Goal: Information Seeking & Learning: Learn about a topic

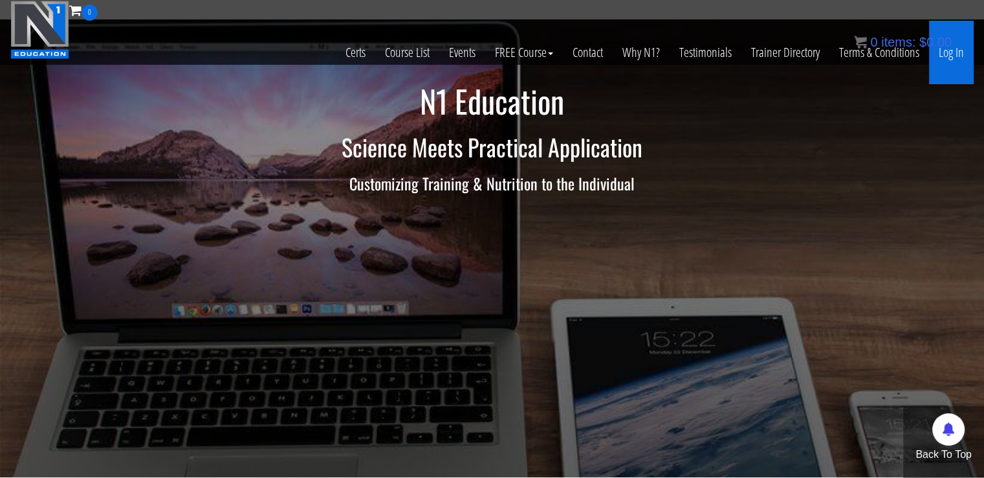
click at [952, 55] on link "Log In" at bounding box center [951, 52] width 45 height 63
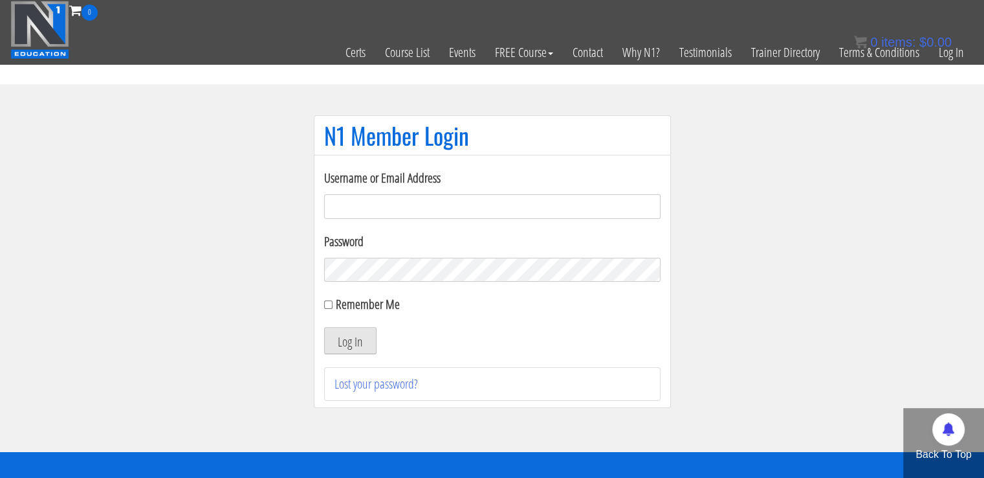
type input "[EMAIL_ADDRESS][DOMAIN_NAME]"
click at [356, 331] on button "Log In" at bounding box center [350, 340] width 52 height 27
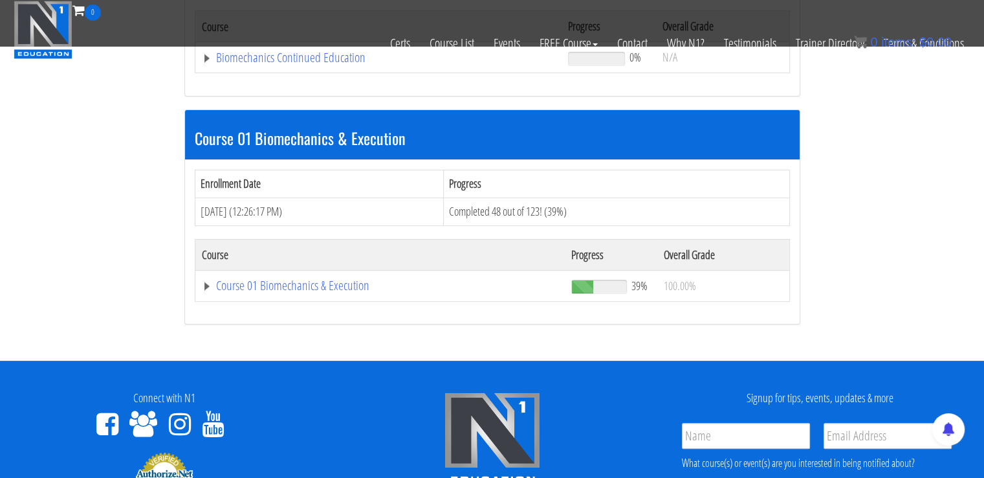
scroll to position [311, 0]
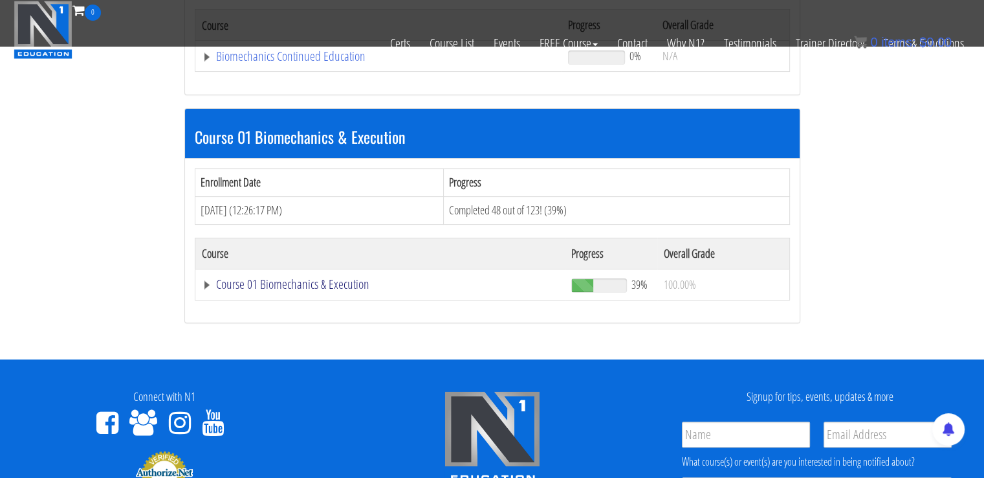
click at [323, 63] on link "Course 01 Biomechanics & Execution" at bounding box center [379, 56] width 354 height 13
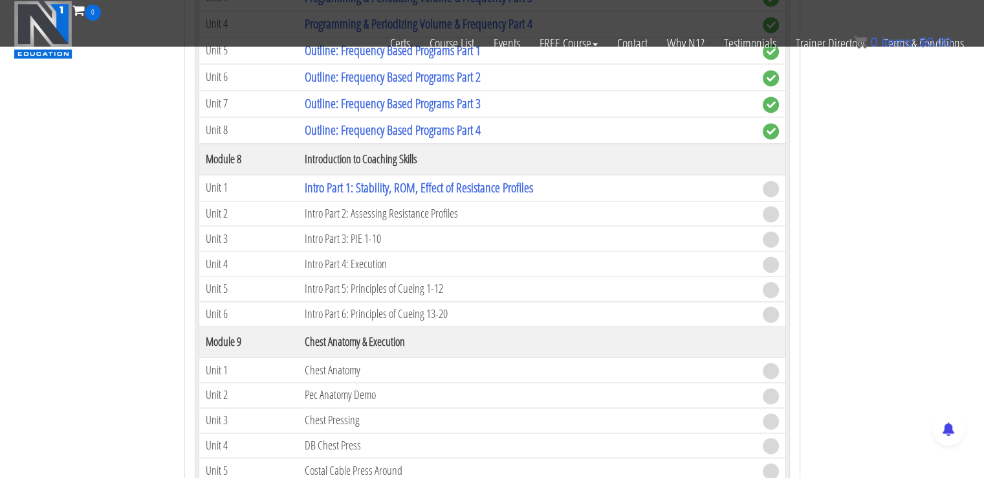
scroll to position [1952, 0]
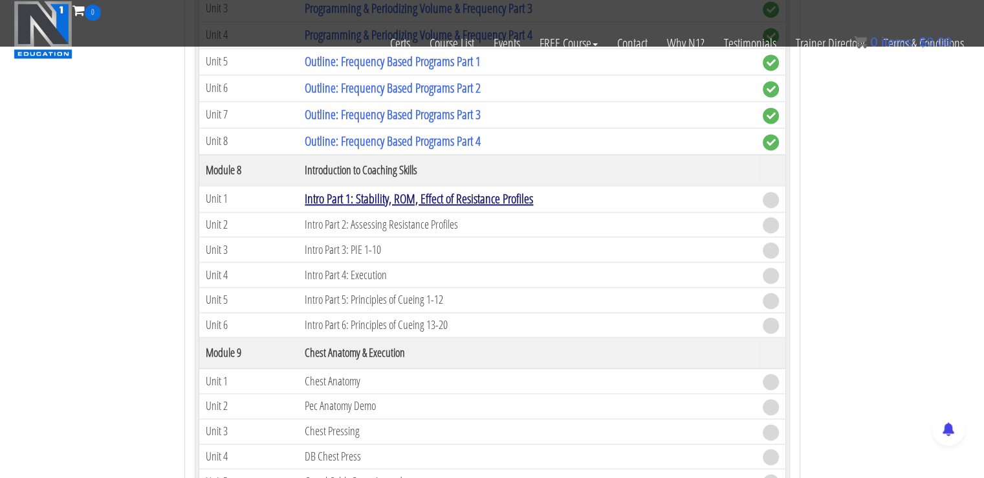
click at [404, 195] on link "Intro Part 1: Stability, ROM, Effect of Resistance Profiles" at bounding box center [419, 198] width 228 height 17
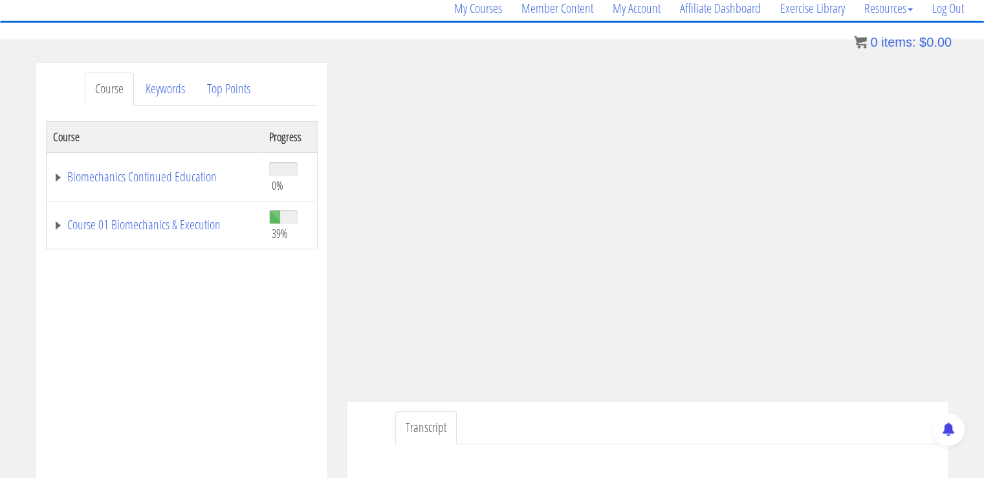
scroll to position [116, 0]
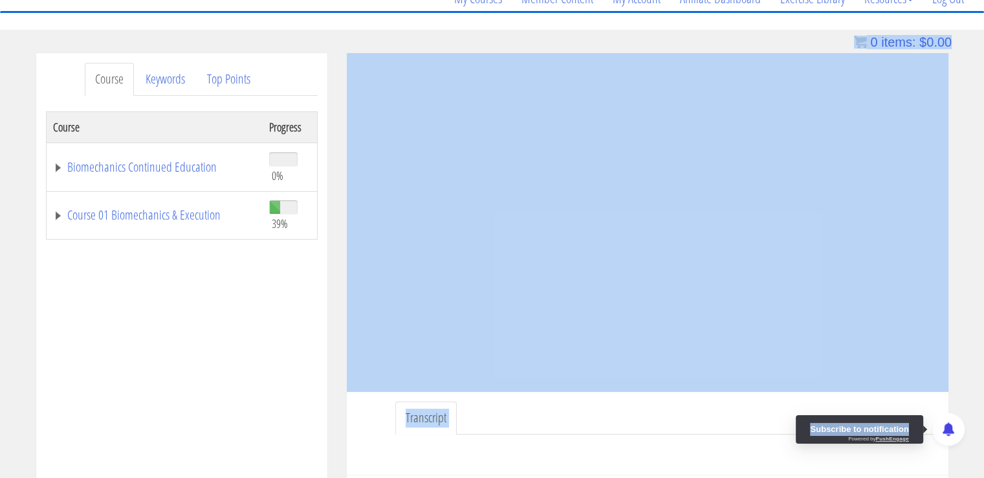
drag, startPoint x: 908, startPoint y: 414, endPoint x: 908, endPoint y: 391, distance: 22.6
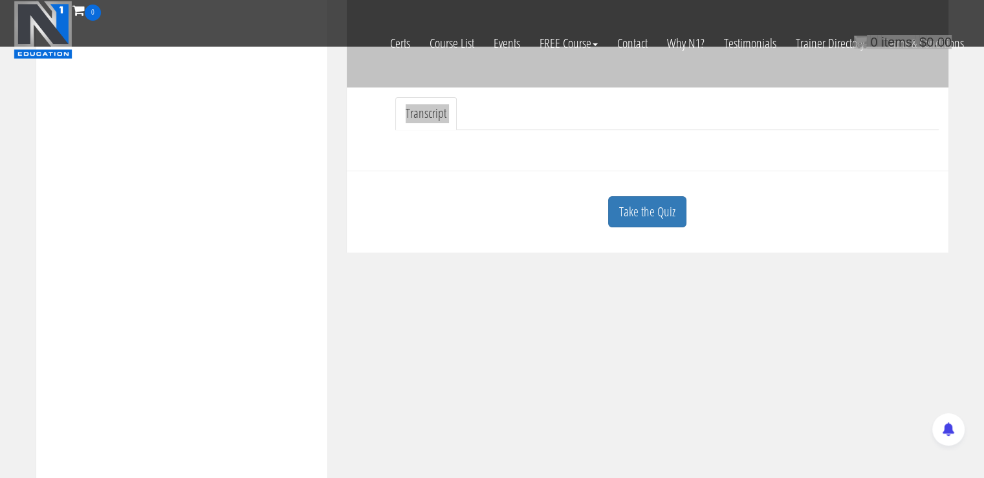
scroll to position [340, 0]
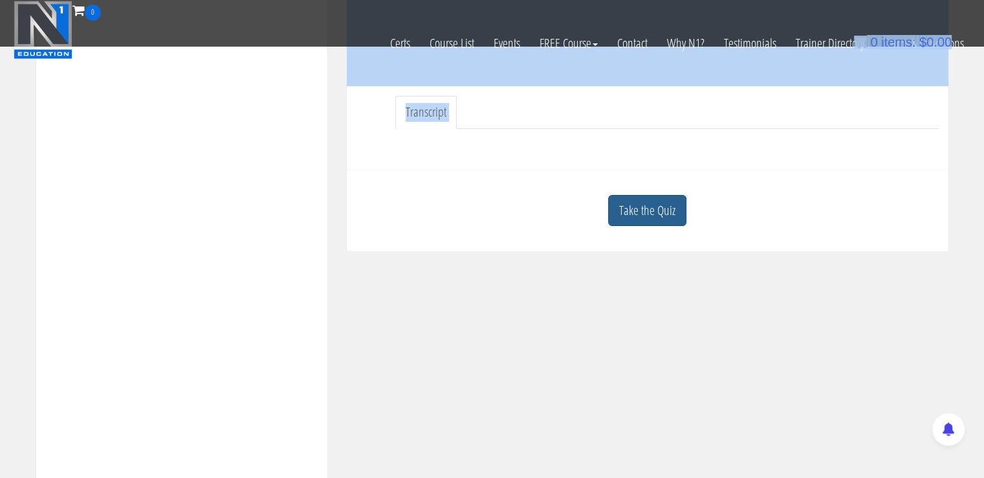
click at [643, 218] on link "Take the Quiz" at bounding box center [647, 211] width 78 height 32
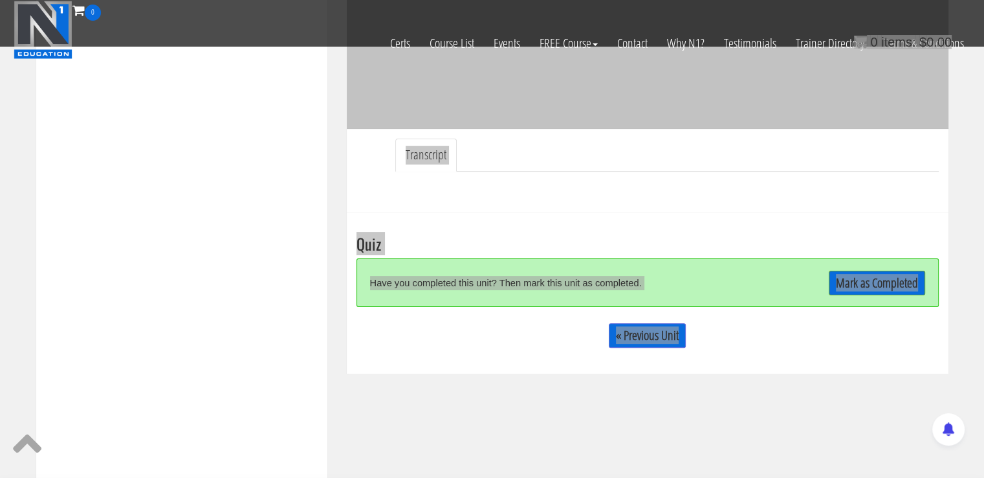
scroll to position [300, 0]
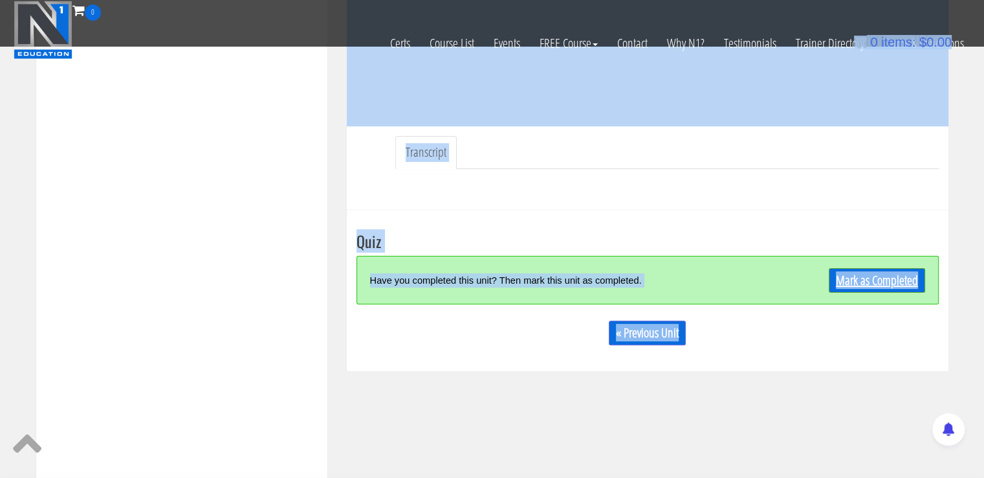
click at [866, 280] on link "Mark as Completed" at bounding box center [877, 280] width 96 height 25
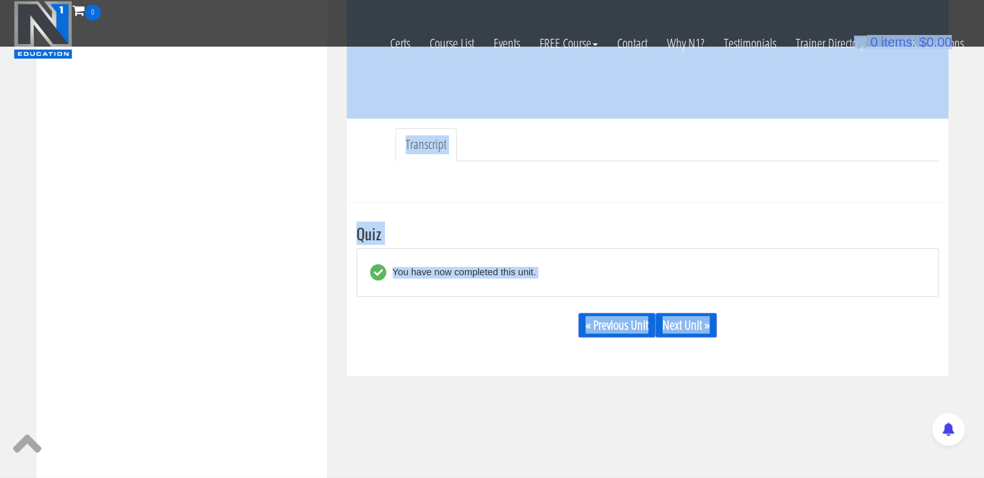
scroll to position [326, 0]
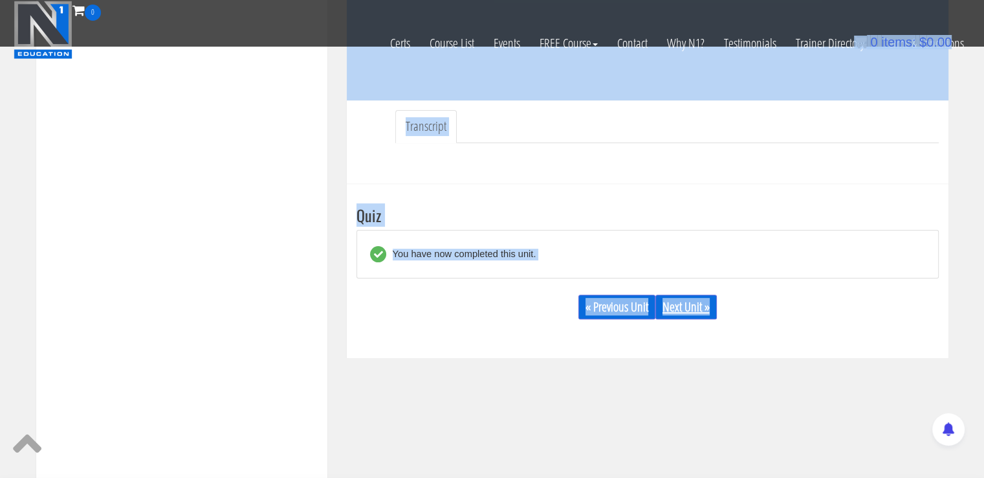
click at [679, 298] on link "Next Unit »" at bounding box center [685, 306] width 61 height 25
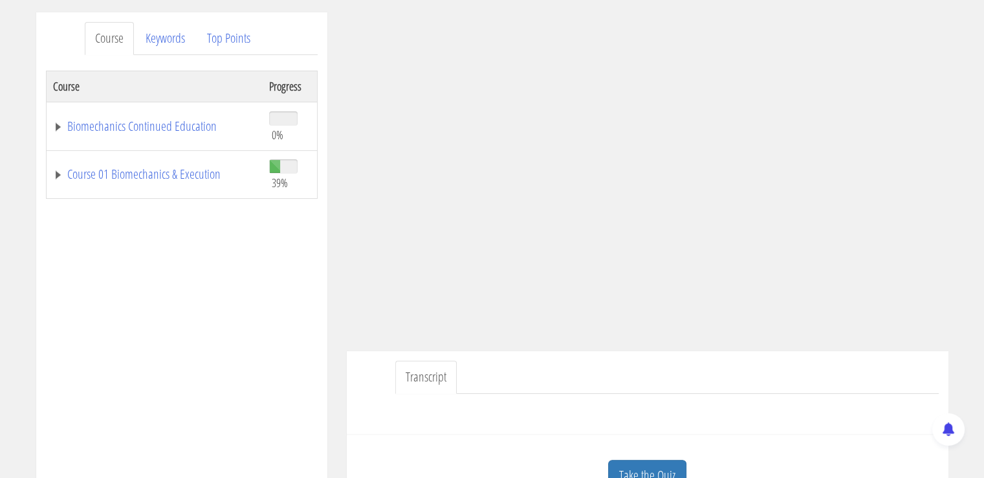
scroll to position [162, 0]
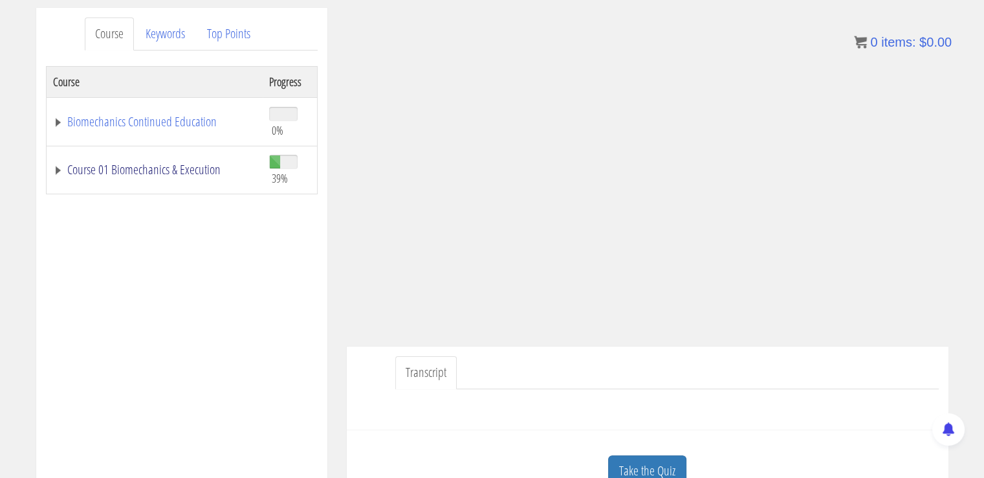
click at [215, 169] on link "Course 01 Biomechanics & Execution" at bounding box center [154, 169] width 203 height 13
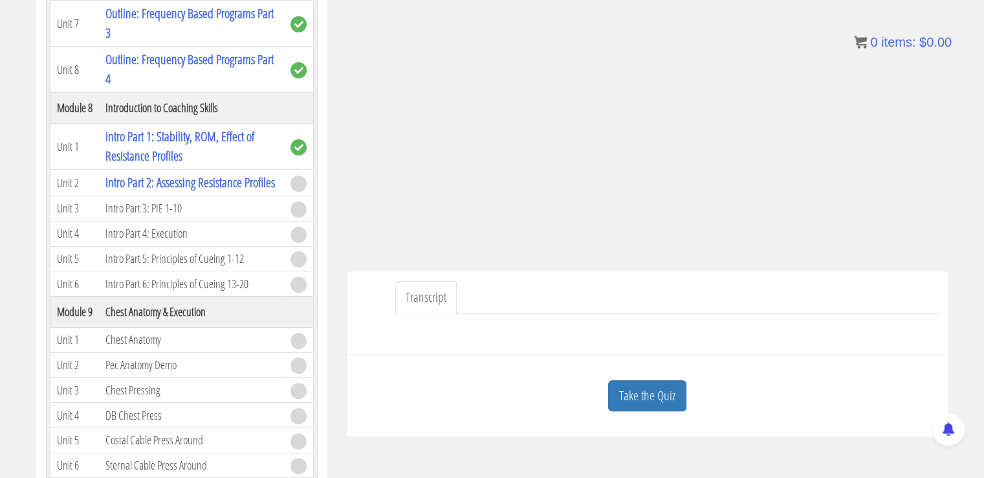
scroll to position [254, 0]
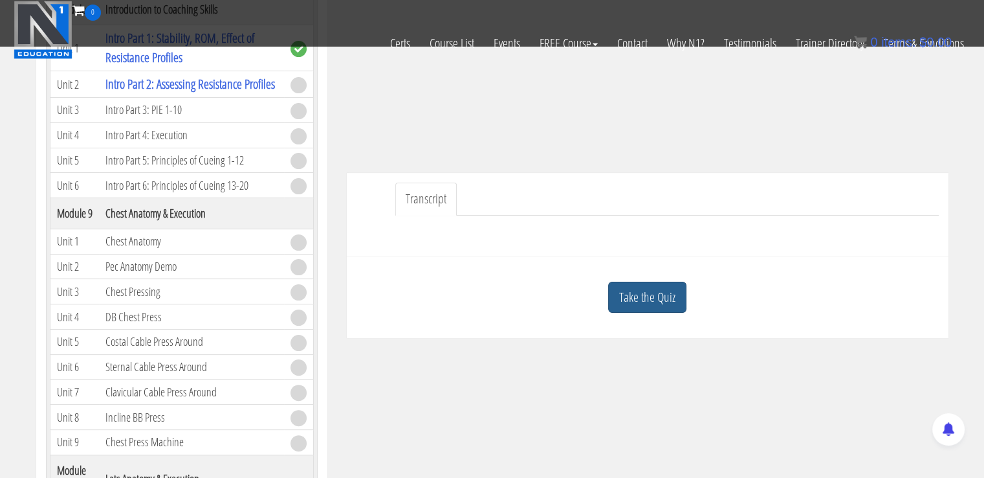
click at [672, 301] on link "Take the Quiz" at bounding box center [647, 297] width 78 height 32
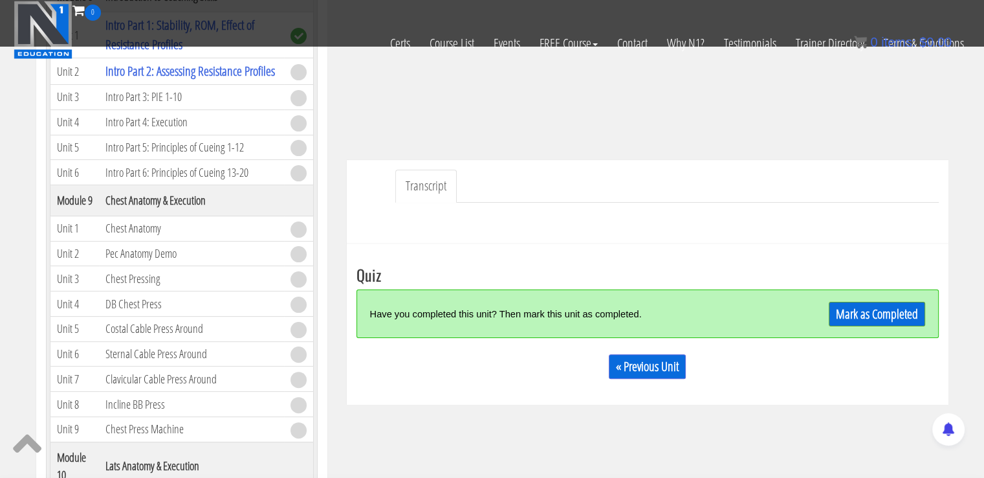
scroll to position [263, 0]
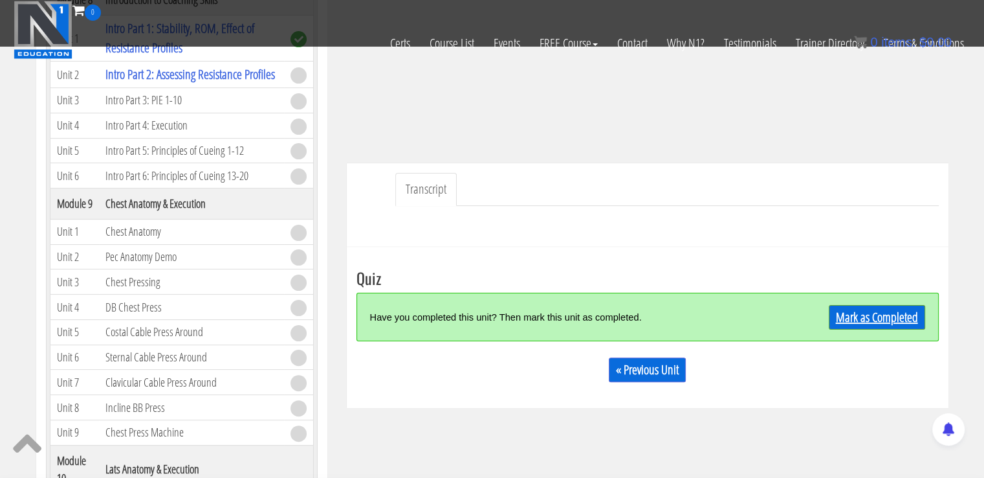
click at [903, 306] on link "Mark as Completed" at bounding box center [877, 317] width 96 height 25
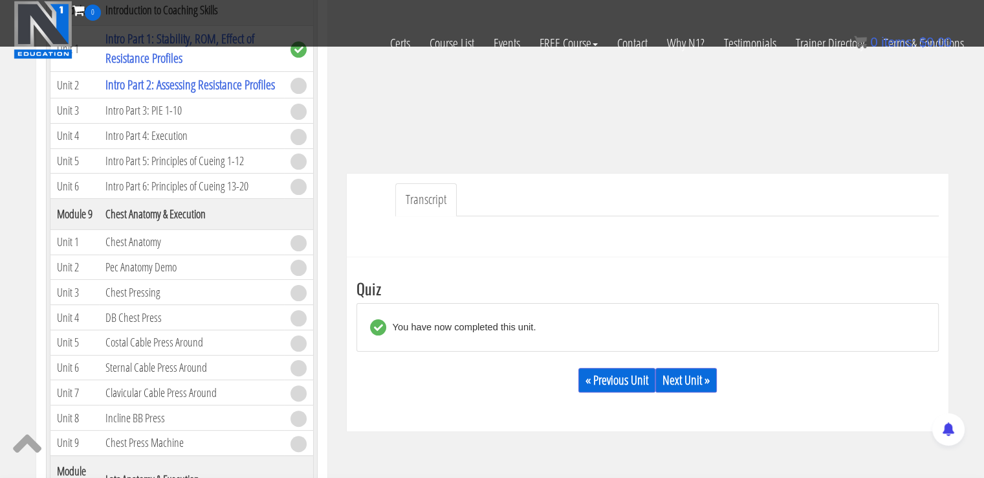
scroll to position [257, 0]
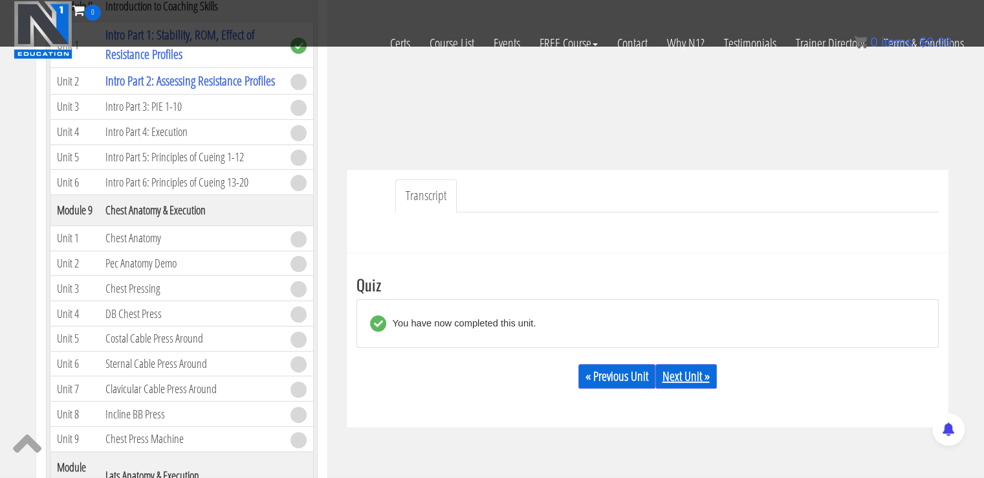
click at [676, 375] on link "Next Unit »" at bounding box center [685, 376] width 61 height 25
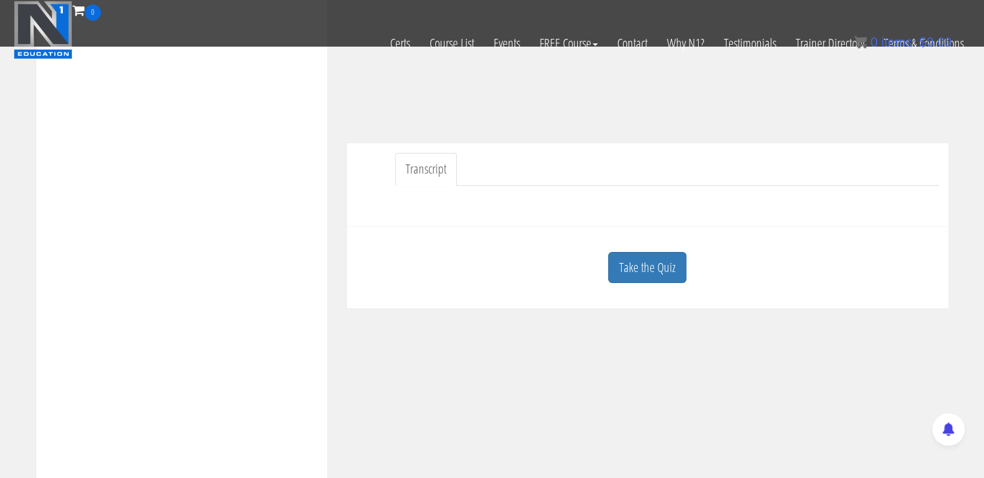
scroll to position [282, 0]
click at [648, 273] on link "Take the Quiz" at bounding box center [647, 269] width 78 height 32
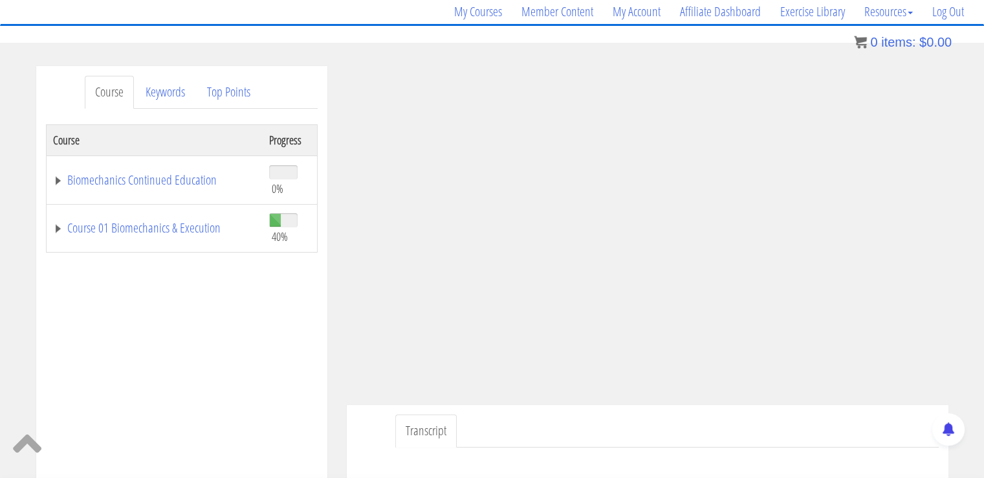
scroll to position [54, 0]
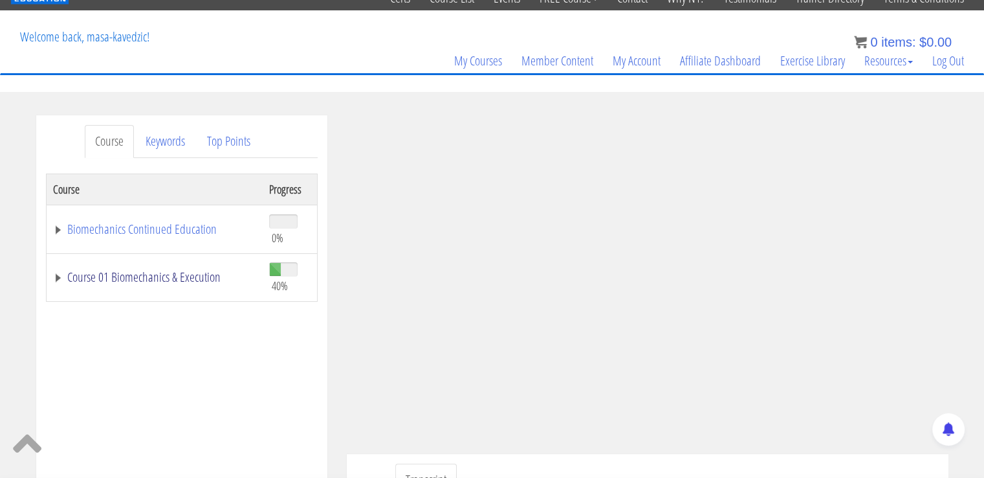
click at [153, 280] on link "Course 01 Biomechanics & Execution" at bounding box center [154, 276] width 203 height 13
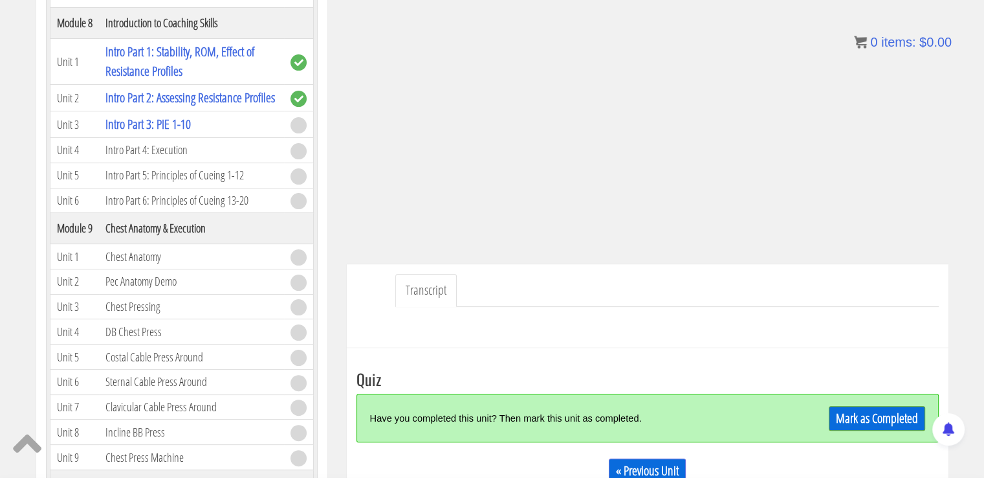
scroll to position [252, 0]
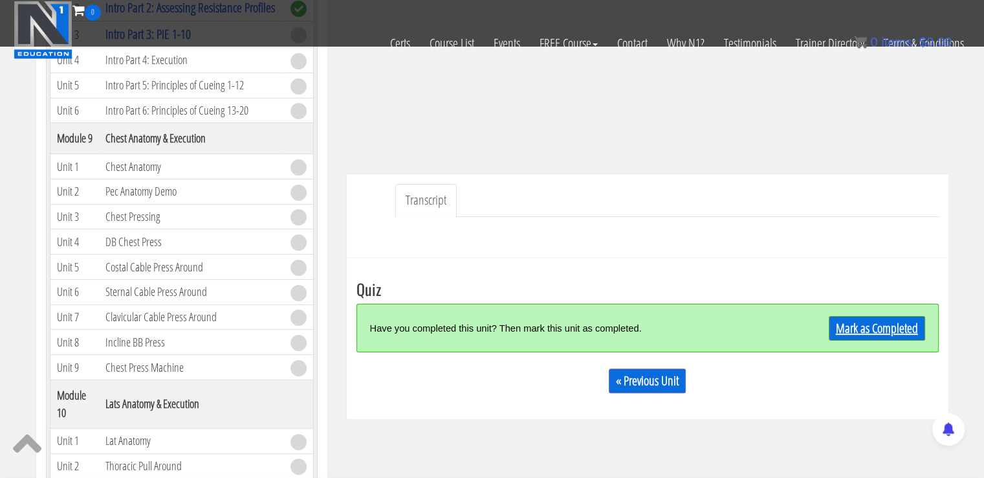
click at [899, 322] on link "Mark as Completed" at bounding box center [877, 328] width 96 height 25
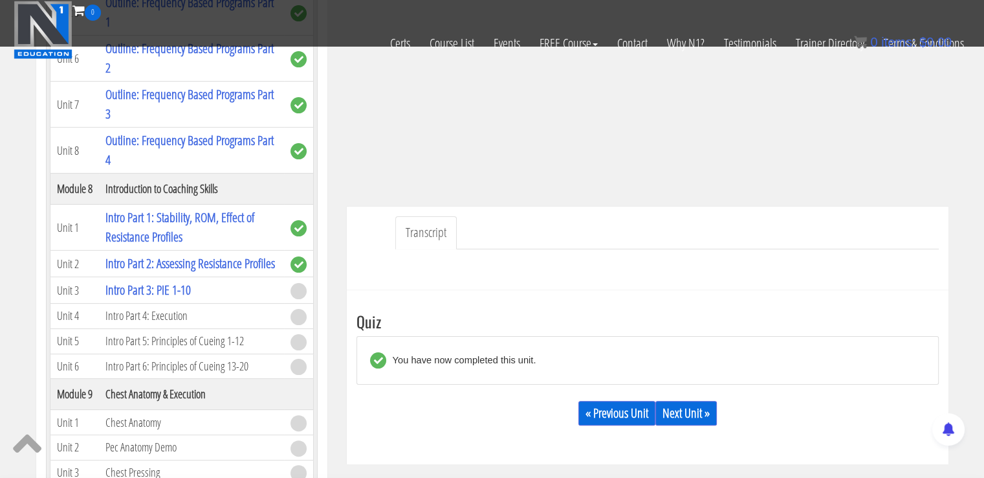
scroll to position [276, 0]
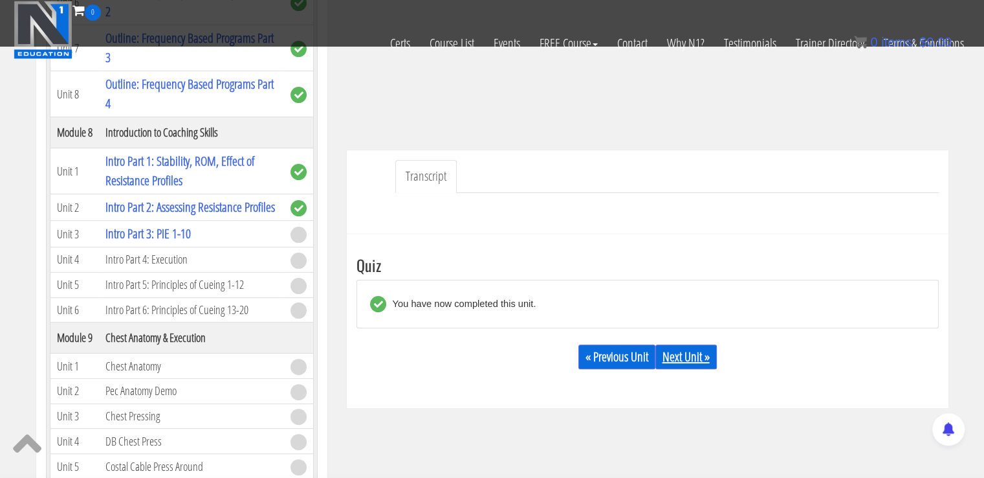
click at [699, 350] on link "Next Unit »" at bounding box center [685, 356] width 61 height 25
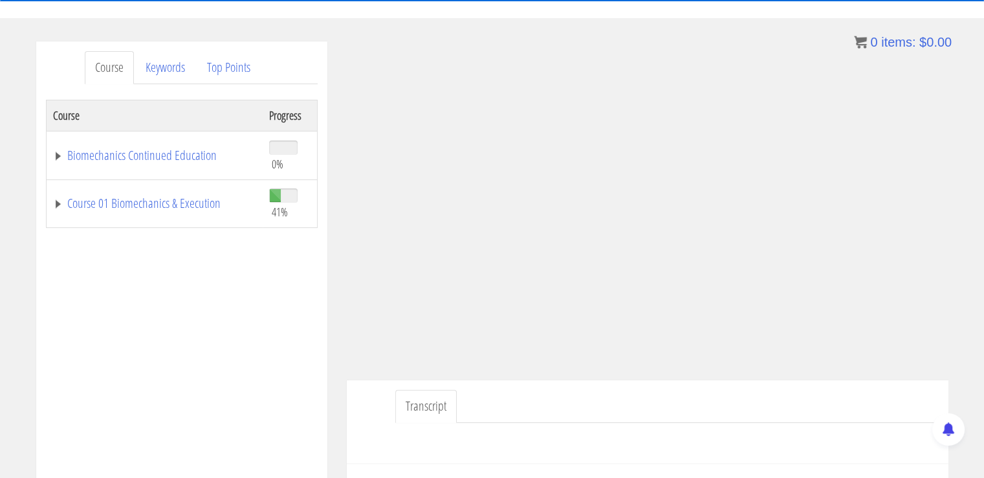
scroll to position [146, 0]
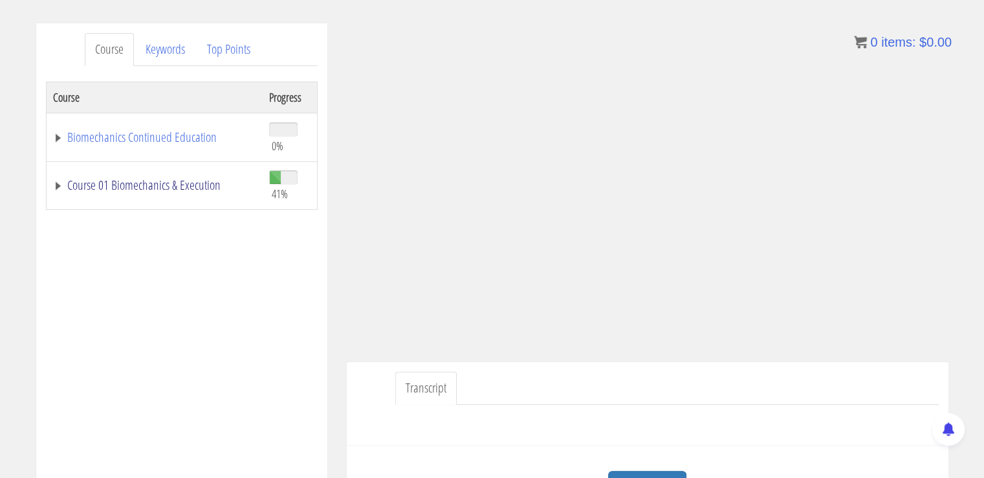
click at [146, 182] on link "Course 01 Biomechanics & Execution" at bounding box center [154, 185] width 203 height 13
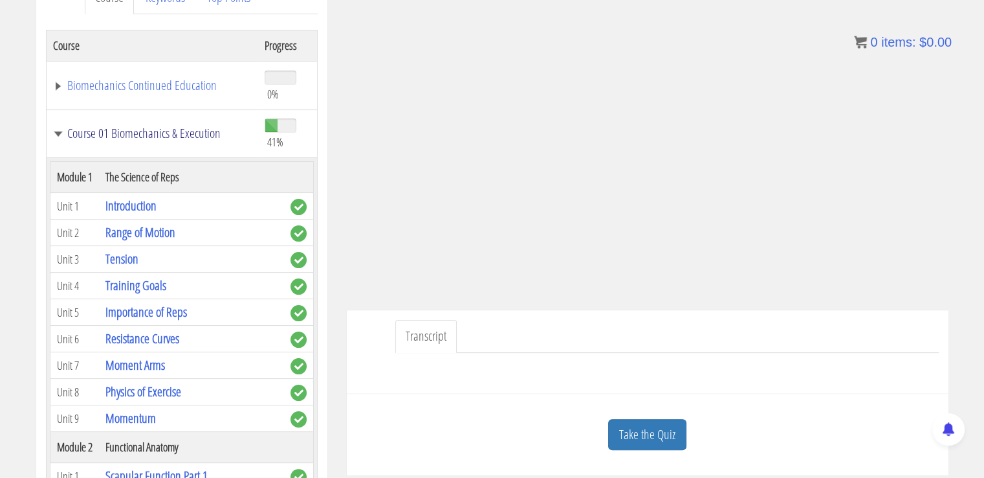
scroll to position [199, 0]
click at [839, 367] on div at bounding box center [648, 367] width 582 height 31
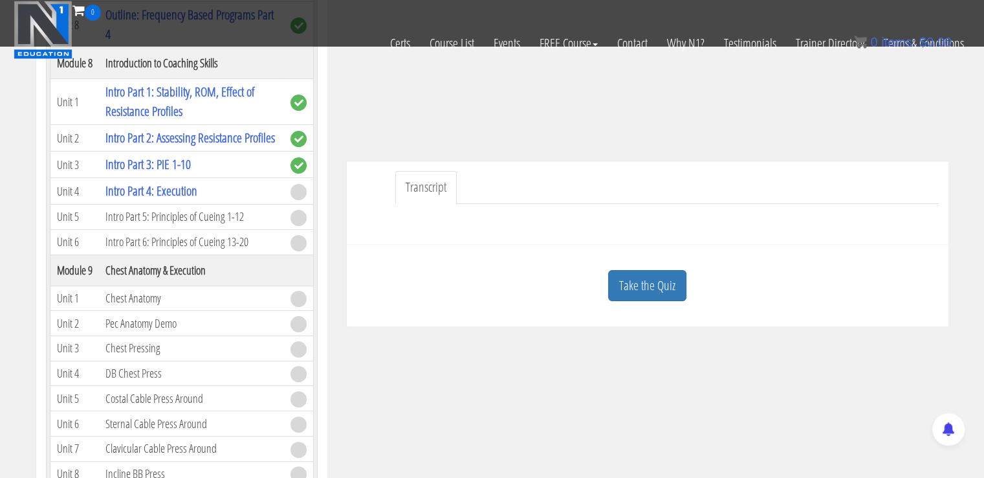
scroll to position [298, 0]
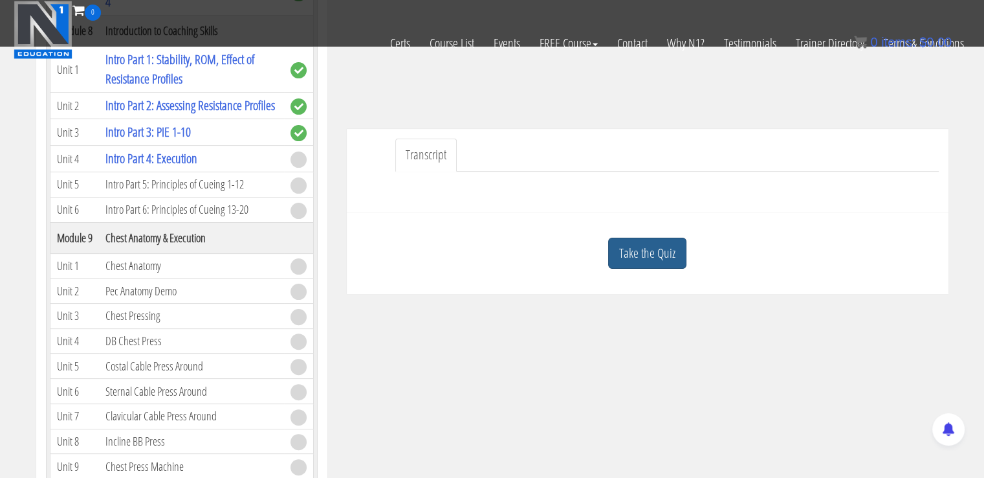
click at [657, 242] on link "Take the Quiz" at bounding box center [647, 253] width 78 height 32
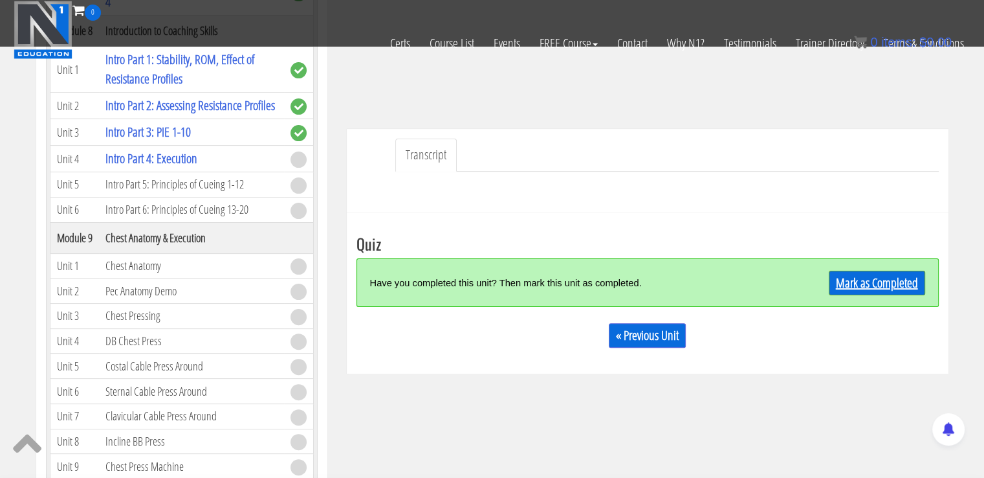
click at [864, 282] on link "Mark as Completed" at bounding box center [877, 282] width 96 height 25
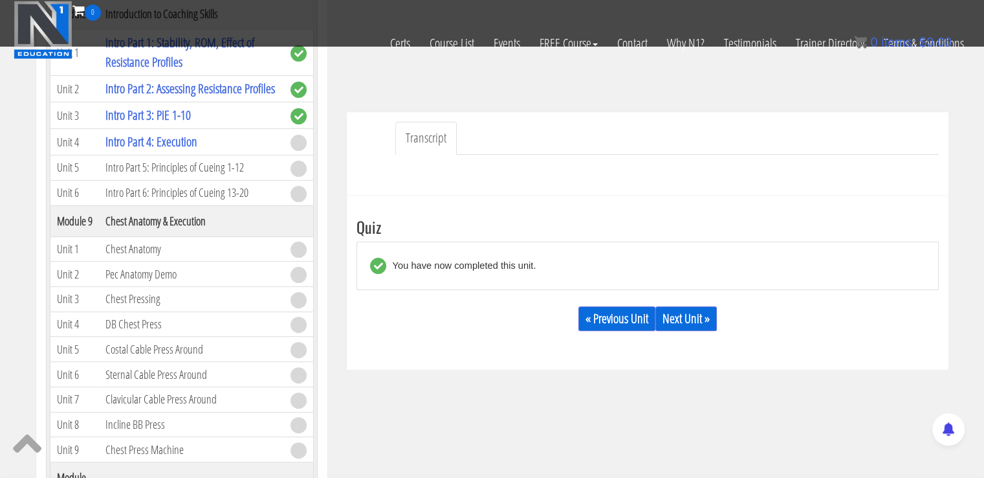
scroll to position [336, 0]
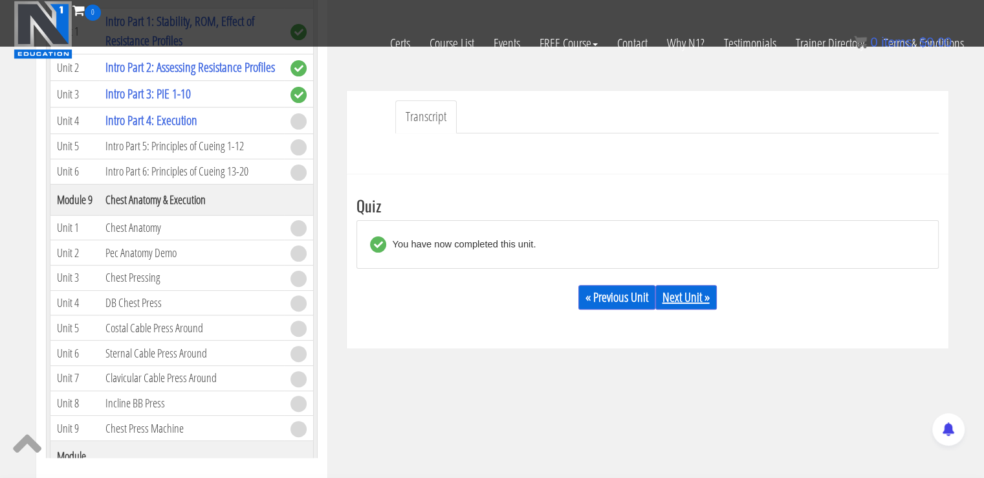
click at [683, 296] on link "Next Unit »" at bounding box center [685, 297] width 61 height 25
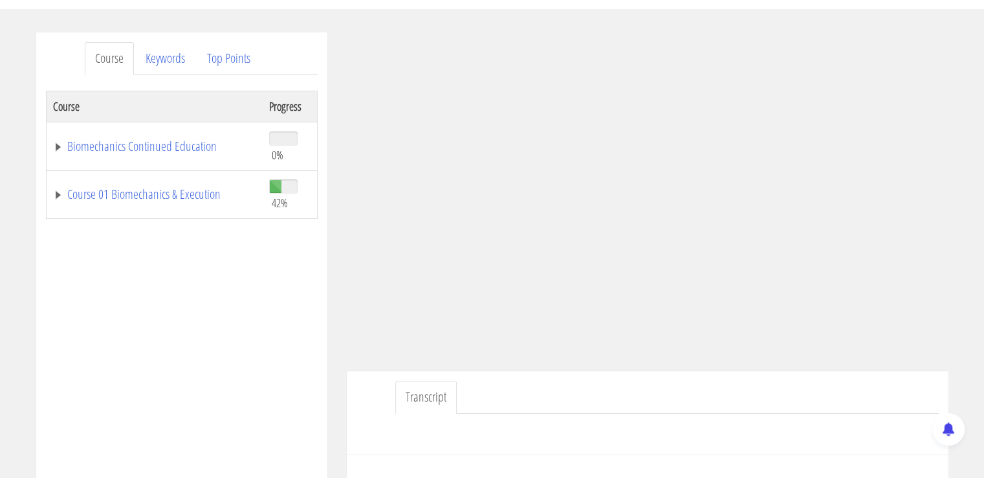
scroll to position [162, 0]
